Goal: Information Seeking & Learning: Learn about a topic

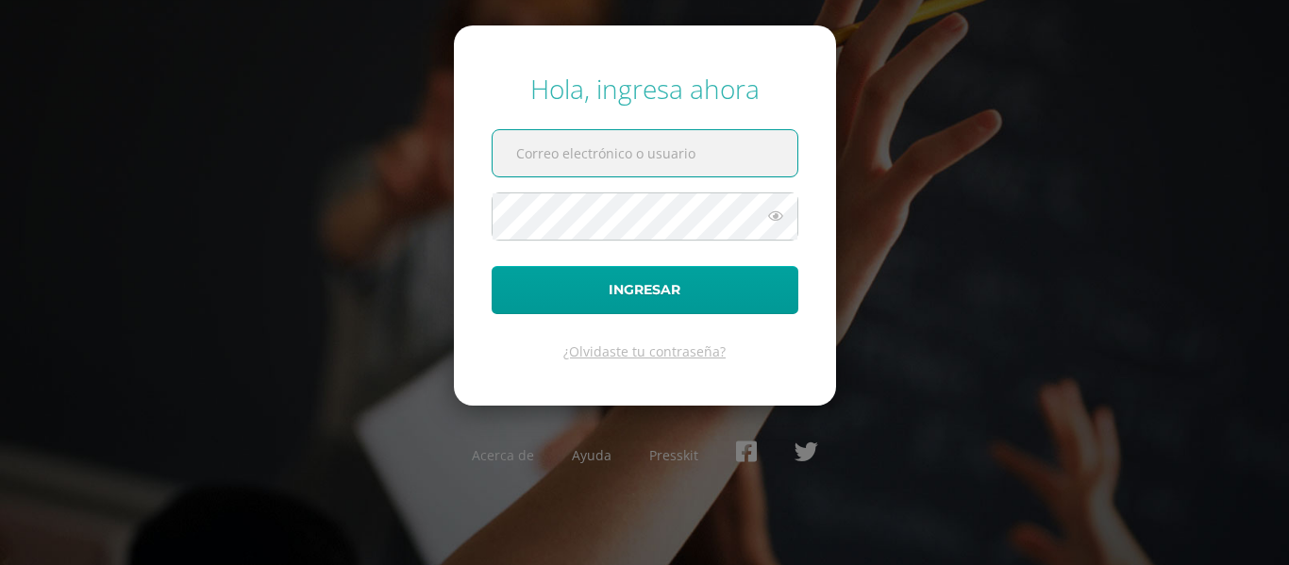
type input "olgajimenez14@colegioselshaddai.edu.gt"
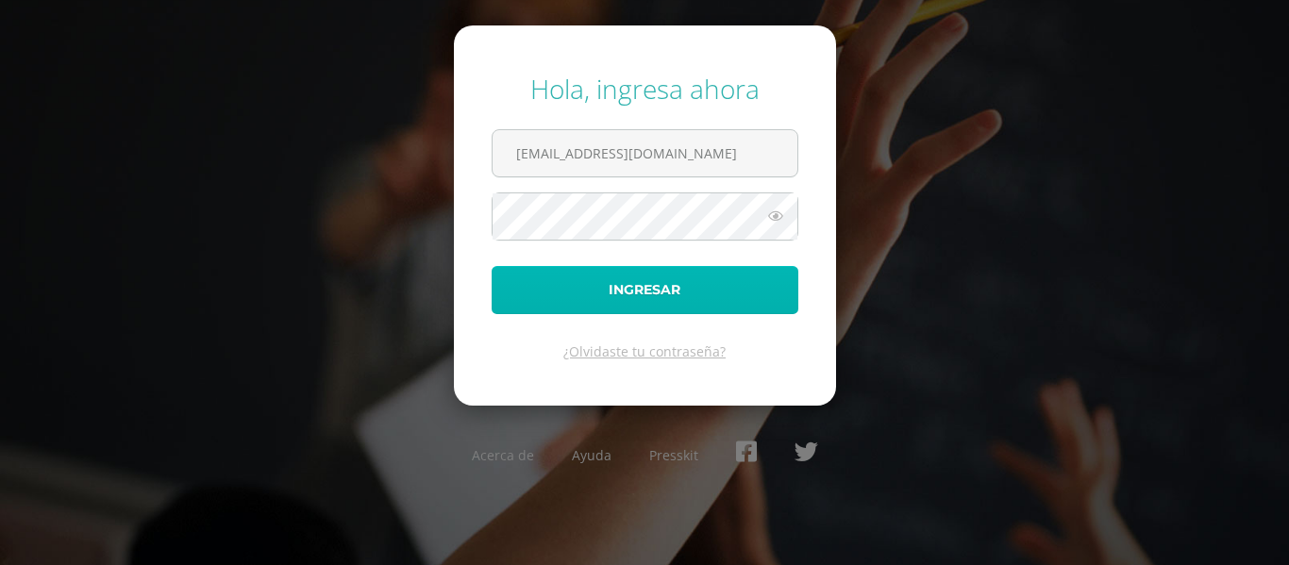
click at [674, 297] on button "Ingresar" at bounding box center [645, 290] width 307 height 48
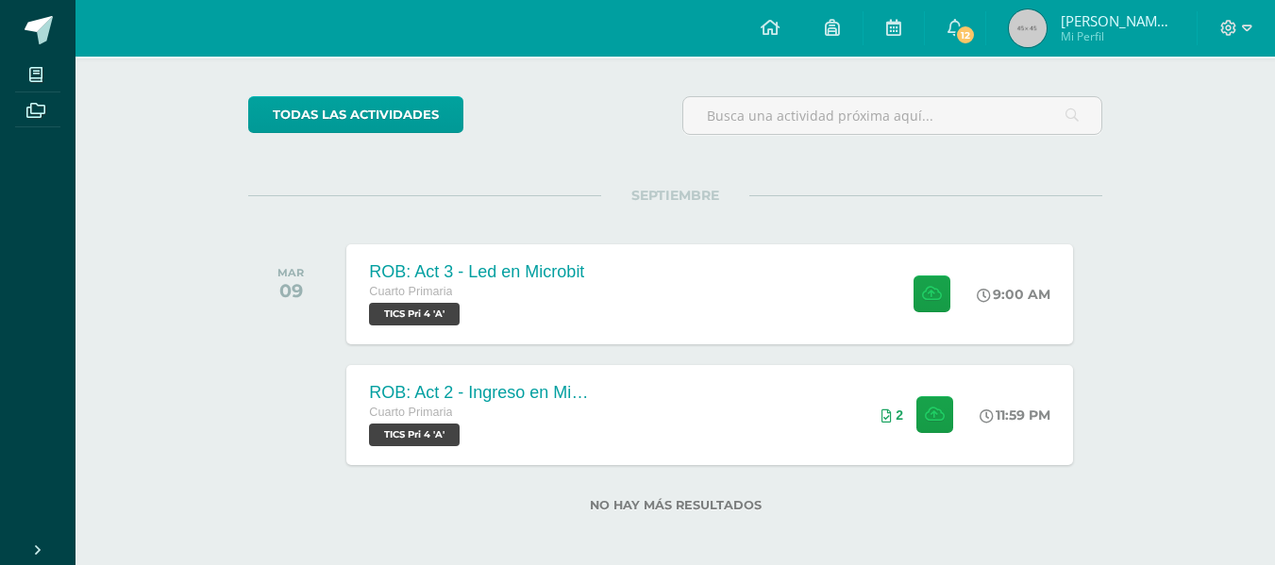
scroll to position [126, 0]
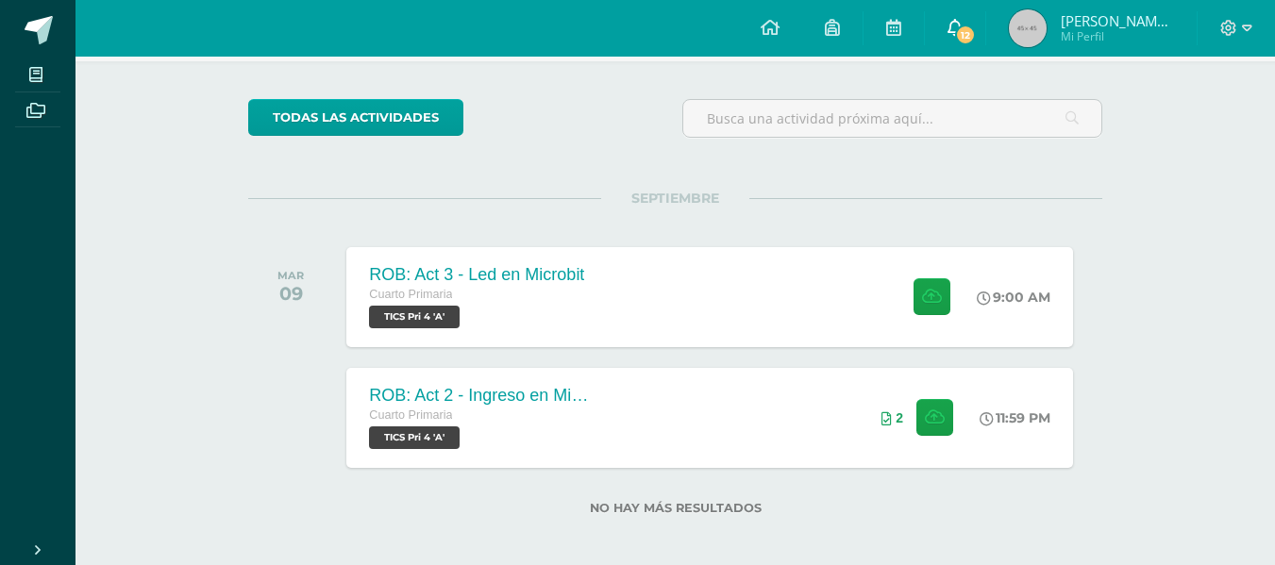
click at [976, 31] on span "12" at bounding box center [965, 35] width 21 height 21
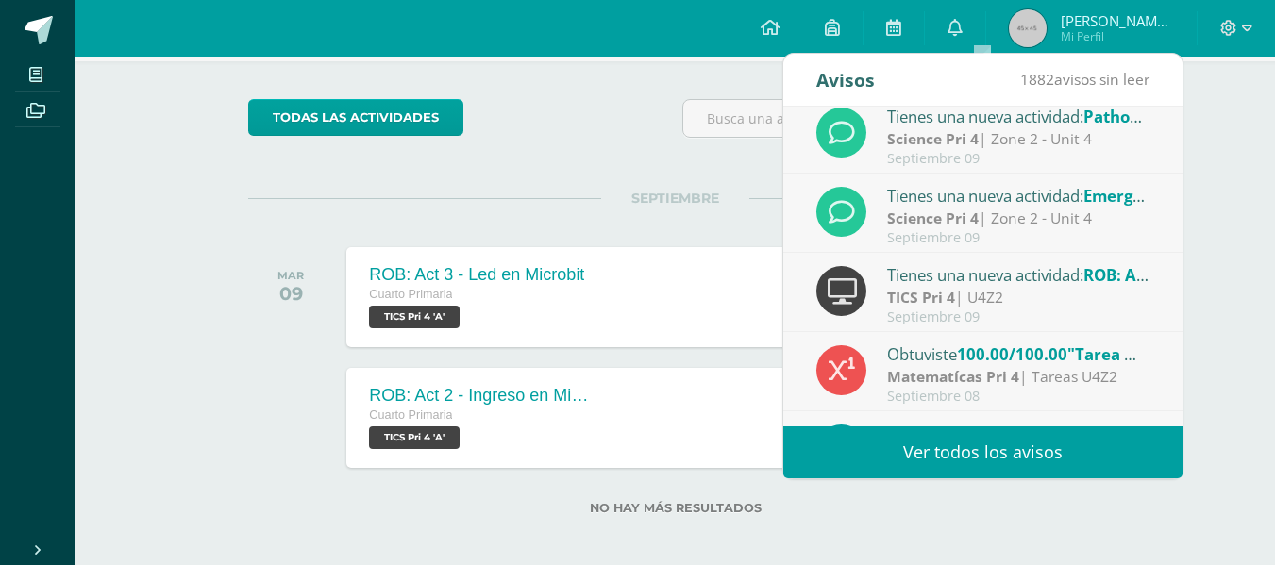
scroll to position [0, 0]
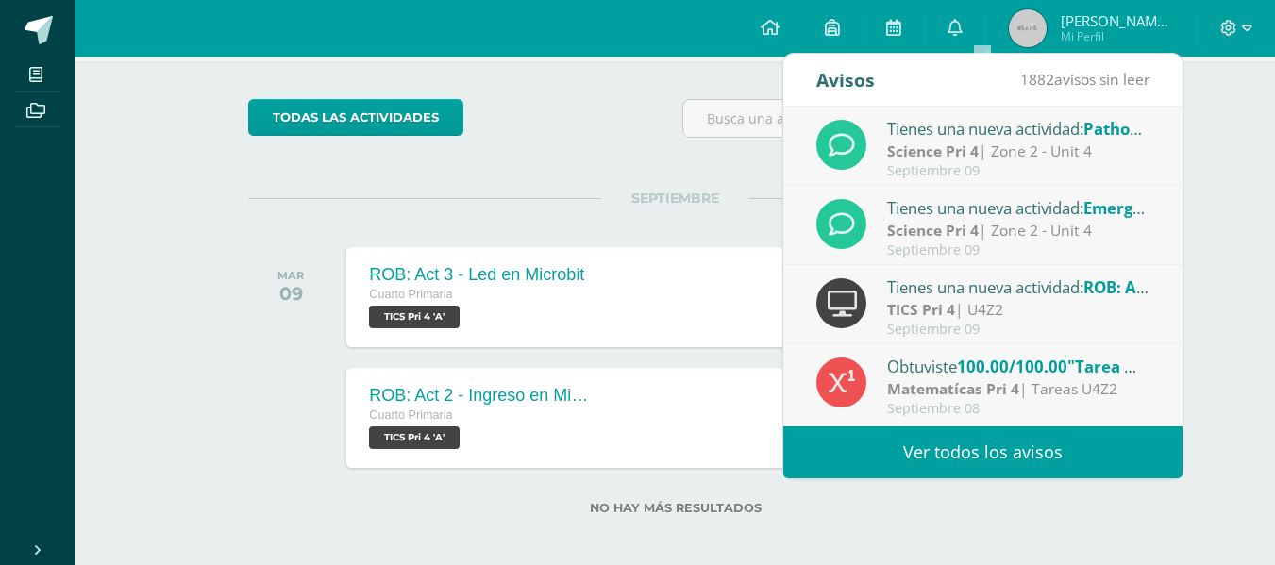
click at [1035, 209] on div "Tienes una nueva actividad: Emergency contacts in [GEOGRAPHIC_DATA]" at bounding box center [1018, 207] width 262 height 25
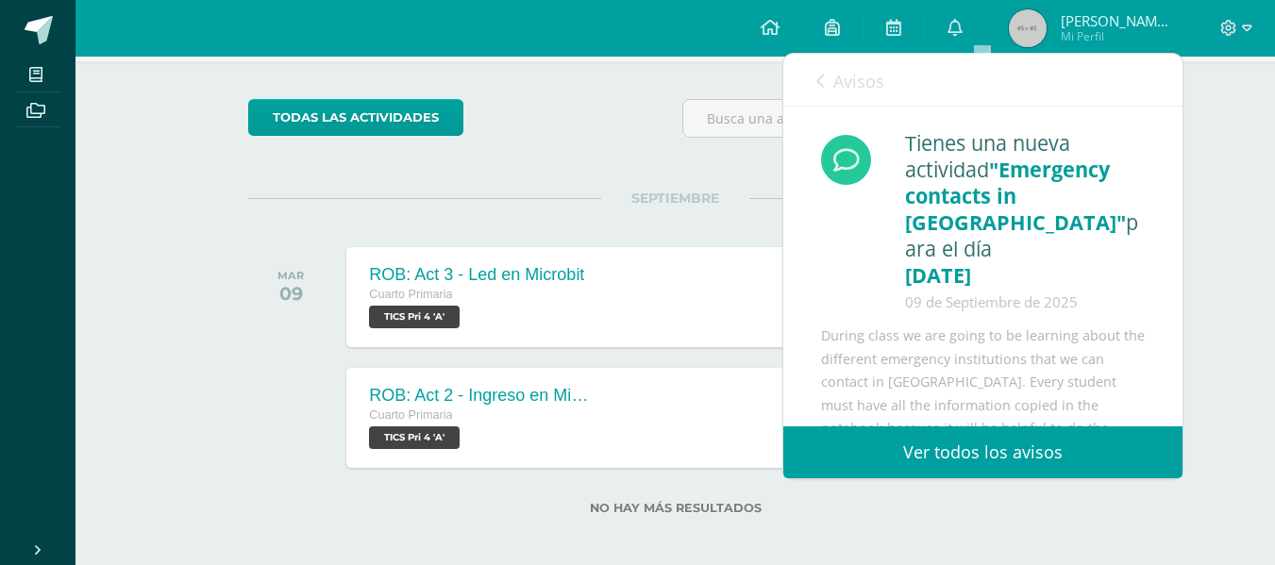
scroll to position [53, 0]
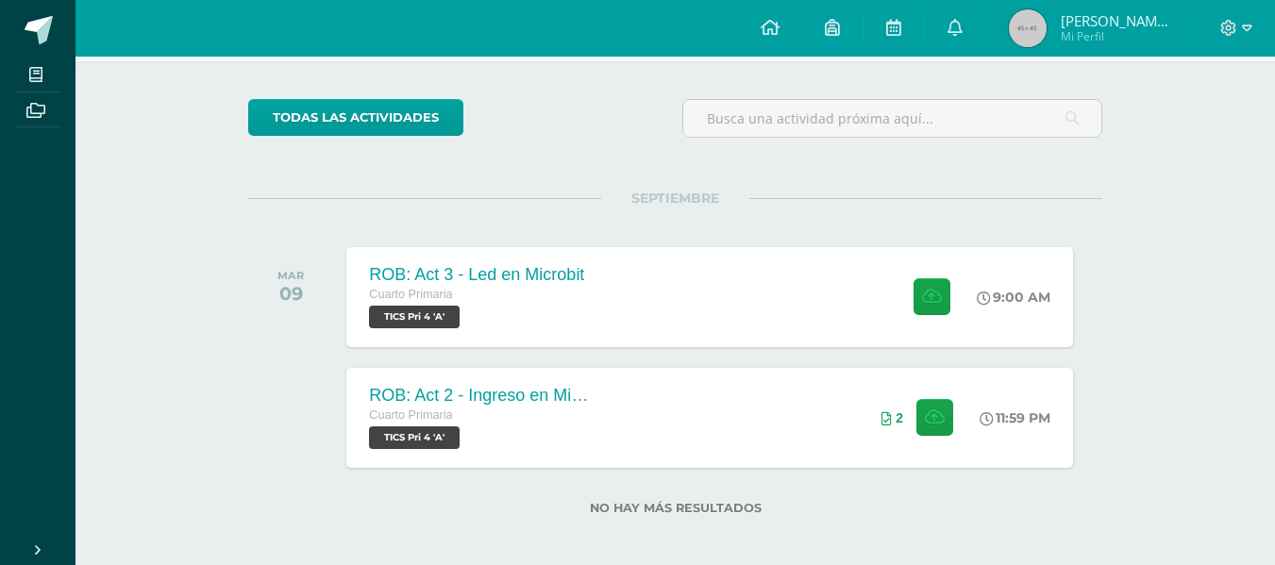
drag, startPoint x: 1187, startPoint y: 381, endPoint x: 1208, endPoint y: 424, distance: 47.7
drag, startPoint x: 1208, startPoint y: 424, endPoint x: 1238, endPoint y: 77, distance: 347.7
click at [1238, 77] on div "Actividades recientes y próximas Tablero Pendientes de entrega Entregadas todas…" at bounding box center [676, 253] width 1200 height 645
click at [901, 35] on icon at bounding box center [893, 27] width 15 height 17
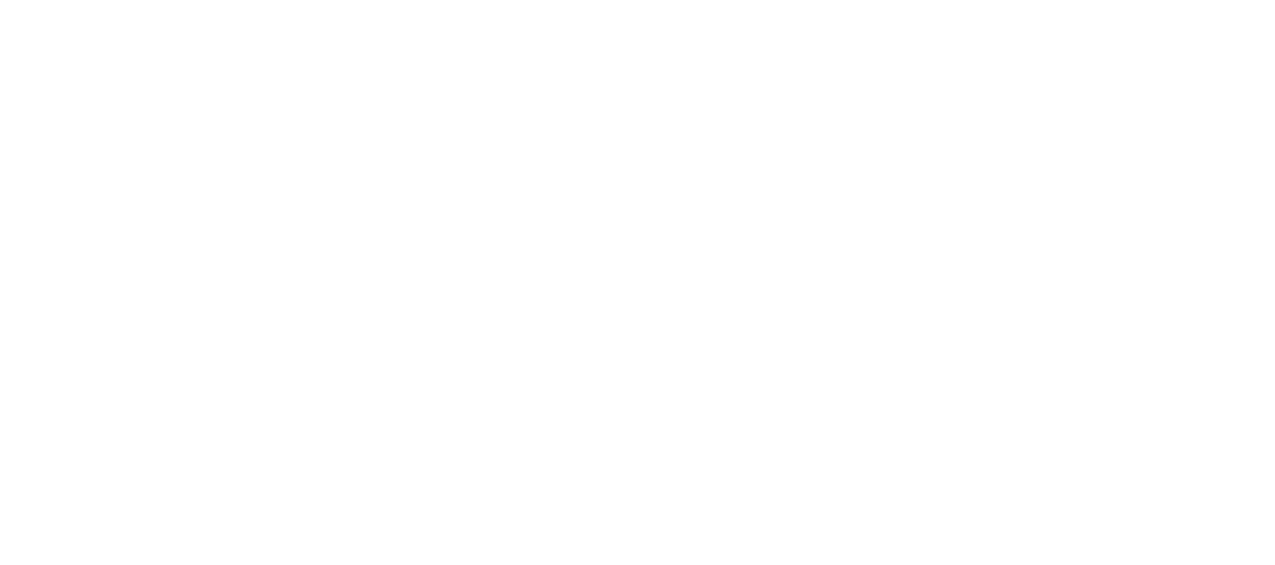
scroll to position [241, 0]
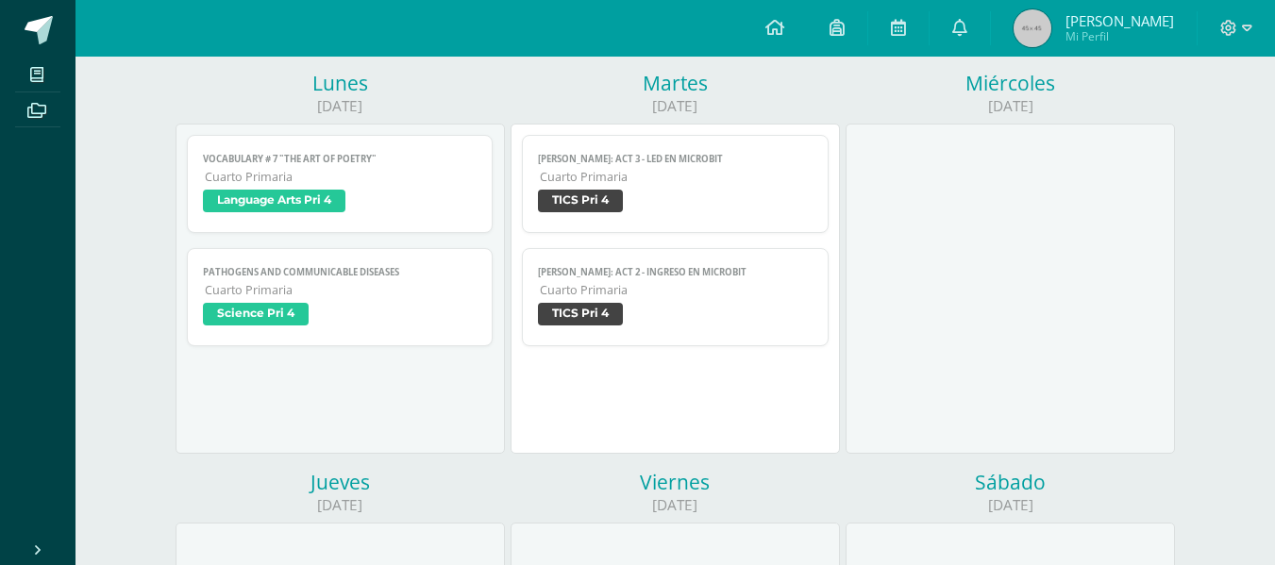
click at [309, 202] on span "Language Arts Pri 4" at bounding box center [274, 201] width 143 height 23
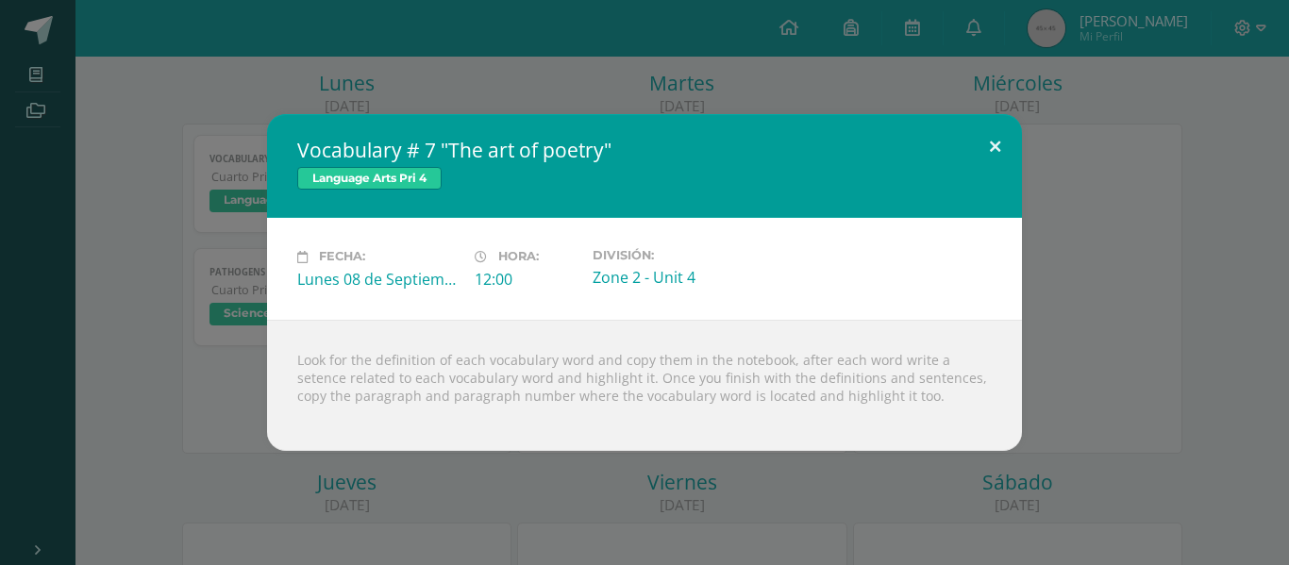
click at [990, 140] on button at bounding box center [995, 146] width 54 height 64
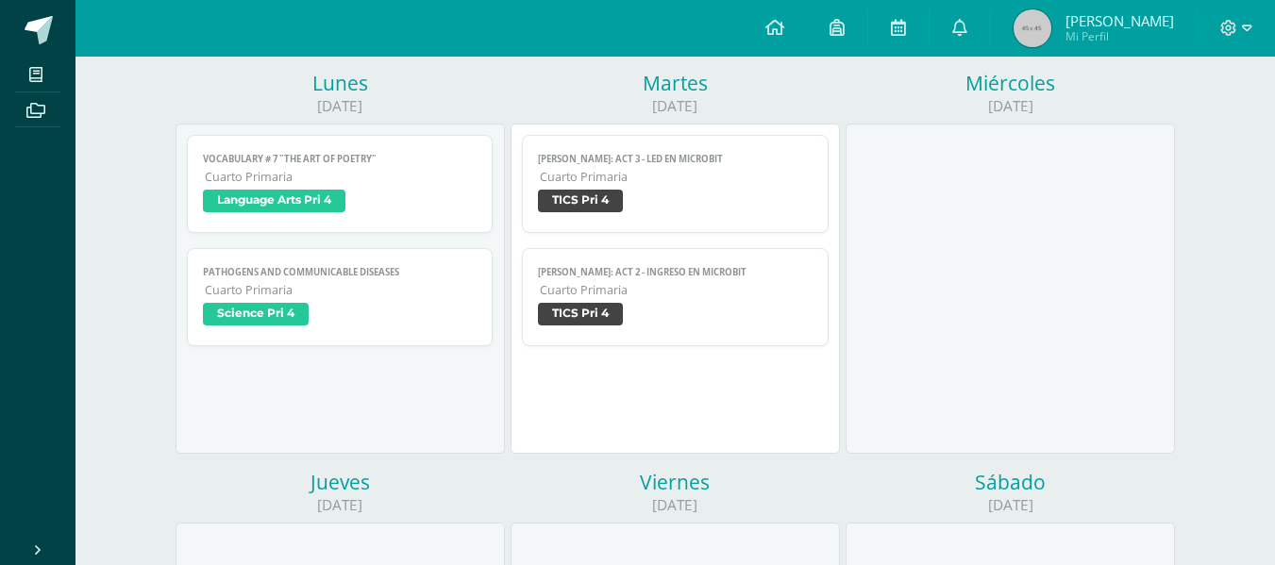
click at [251, 314] on span "Science Pri 4" at bounding box center [256, 314] width 106 height 23
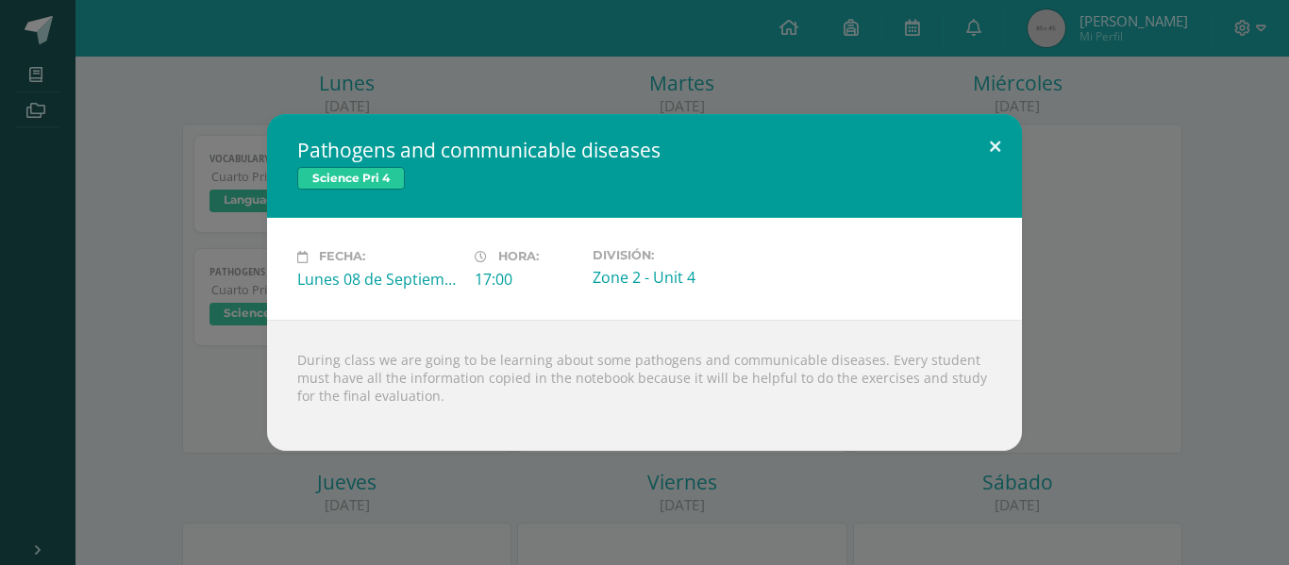
click at [996, 143] on button at bounding box center [995, 146] width 54 height 64
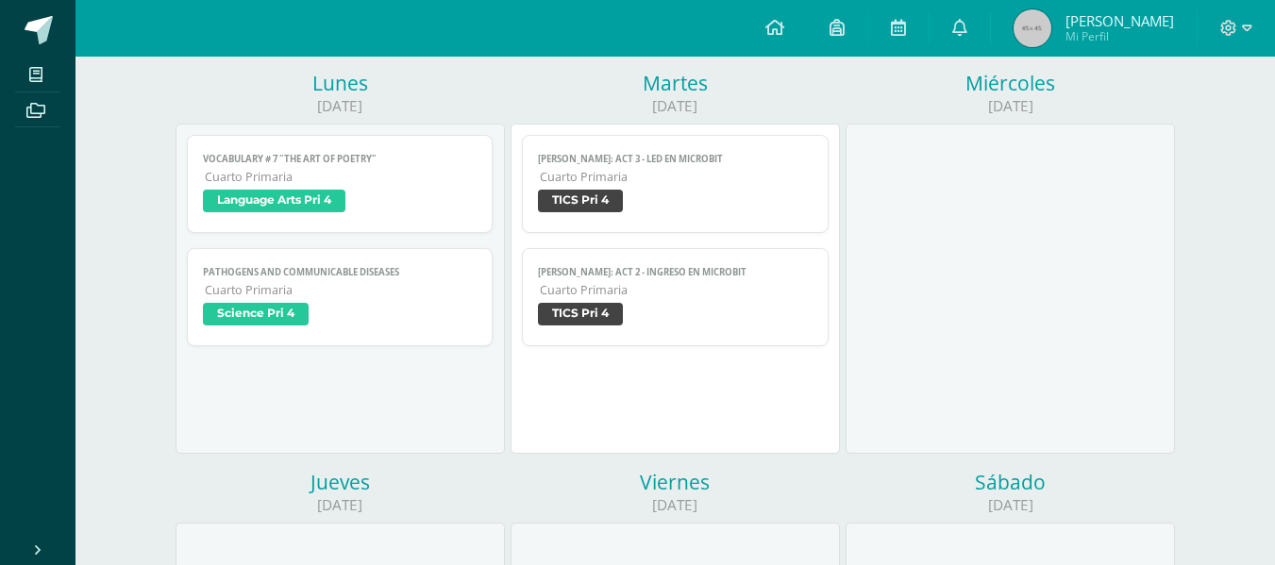
click at [604, 211] on span "TICS Pri 4" at bounding box center [580, 201] width 85 height 23
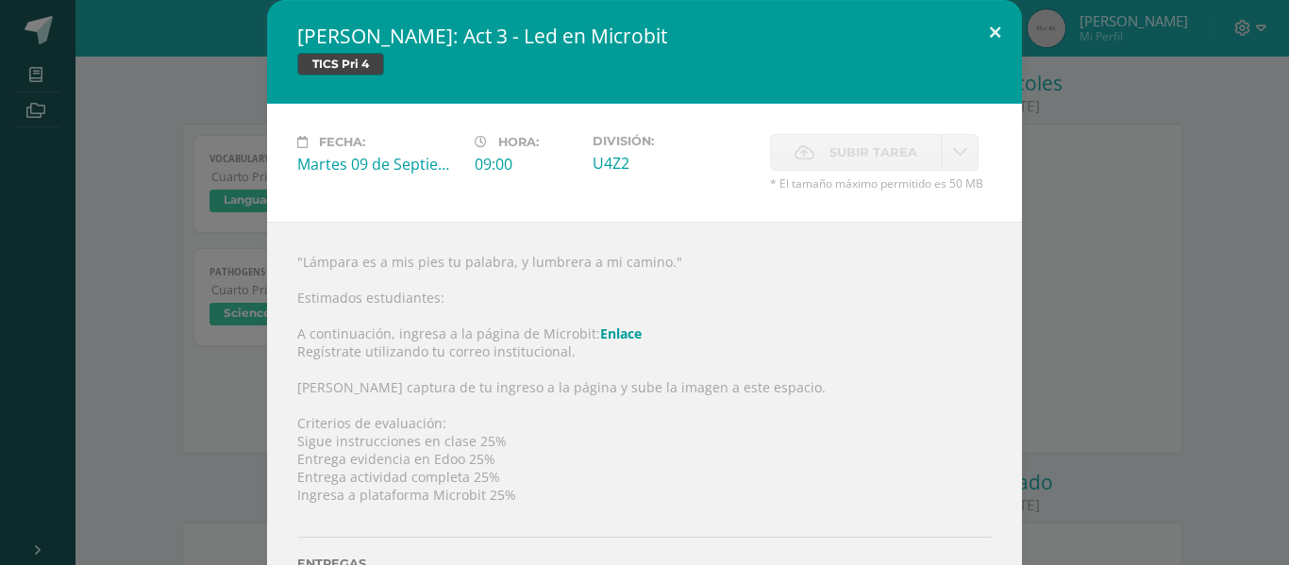
click at [986, 32] on button at bounding box center [995, 32] width 54 height 64
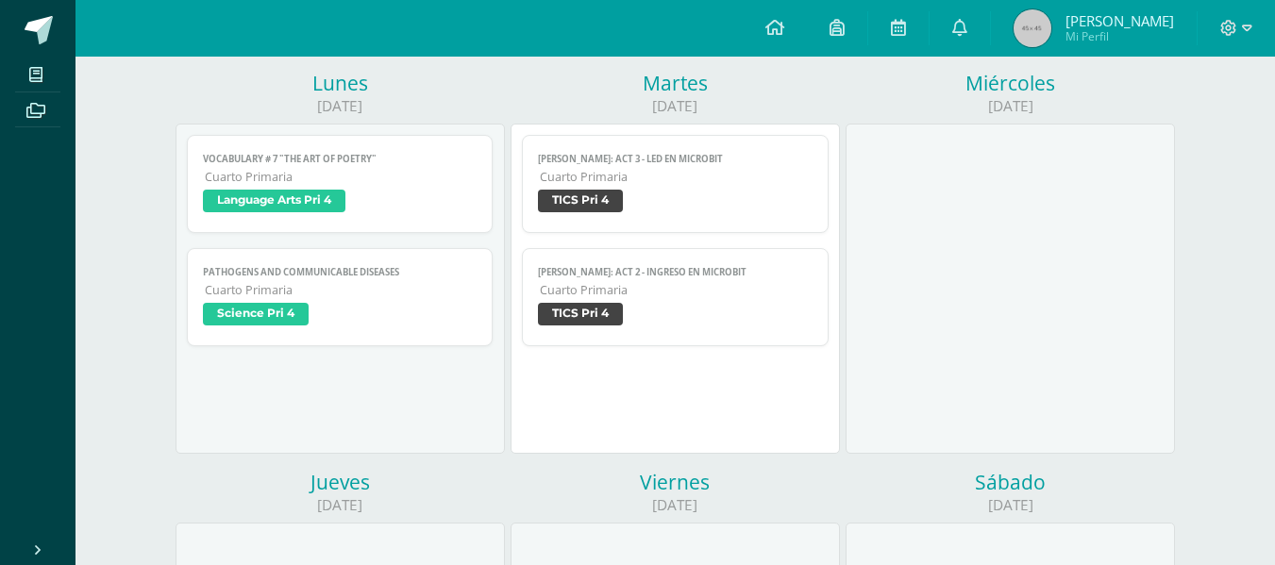
click at [592, 315] on span "TICS Pri 4" at bounding box center [580, 314] width 85 height 23
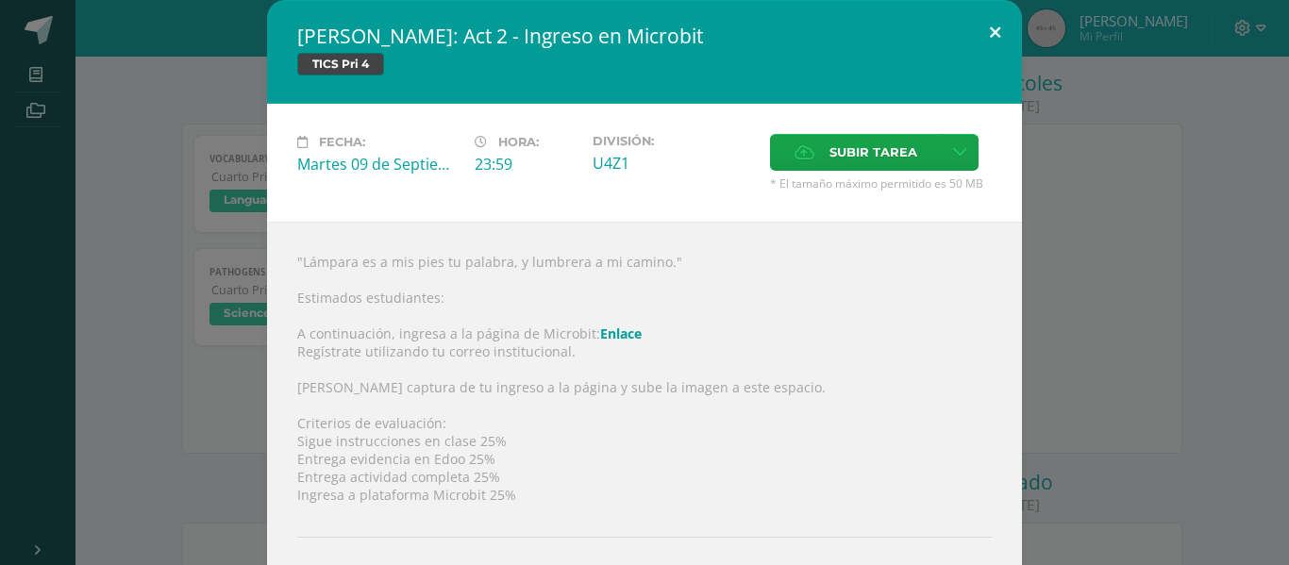
click at [989, 28] on button at bounding box center [995, 32] width 54 height 64
